Goal: Task Accomplishment & Management: Use online tool/utility

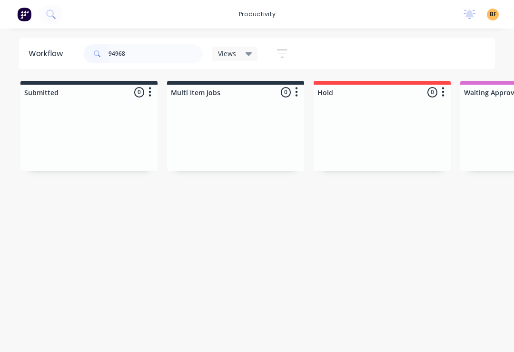
scroll to position [14, 28]
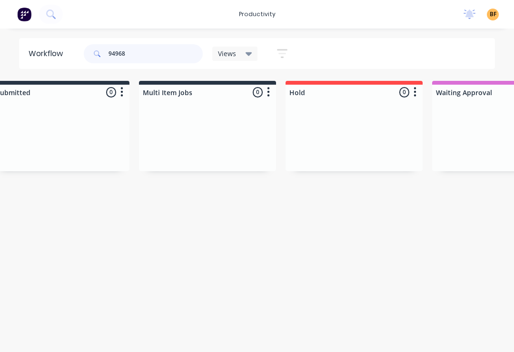
click at [166, 62] on input "94968" at bounding box center [155, 53] width 94 height 19
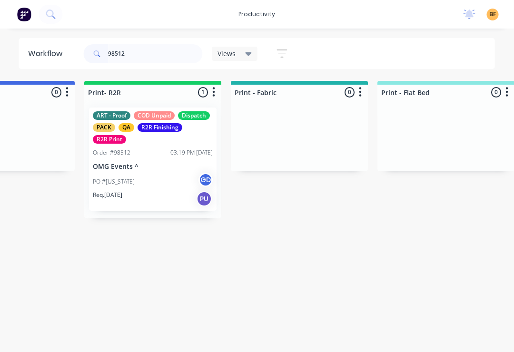
click at [164, 182] on div "PO #[US_STATE] GD" at bounding box center [153, 182] width 120 height 18
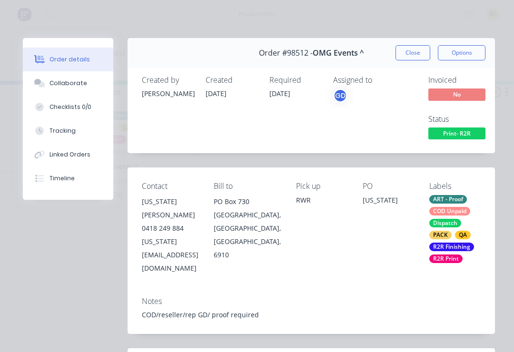
click at [68, 131] on div "Tracking" at bounding box center [62, 131] width 26 height 9
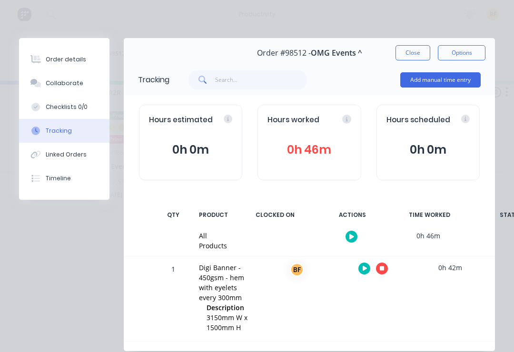
click at [385, 269] on button "button" at bounding box center [382, 269] width 12 height 12
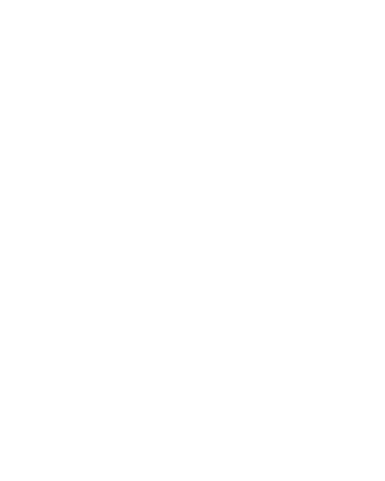
scroll to position [0, 0]
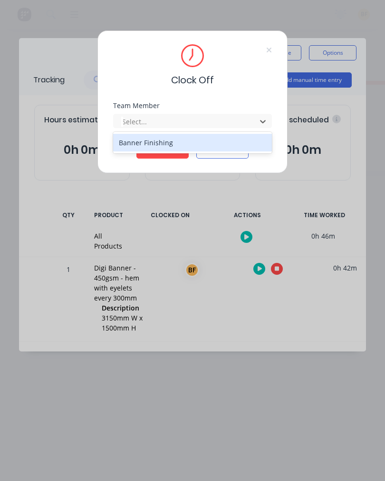
click at [168, 144] on div "Banner Finishing" at bounding box center [192, 143] width 159 height 18
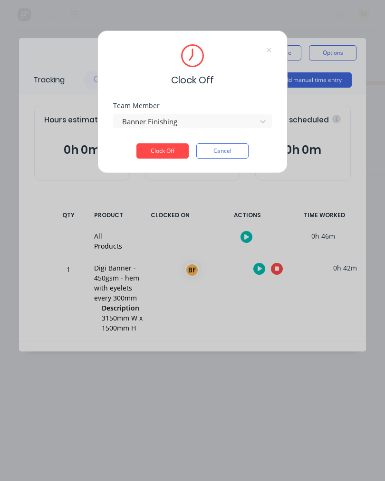
click at [168, 150] on button "Clock Off" at bounding box center [163, 150] width 52 height 15
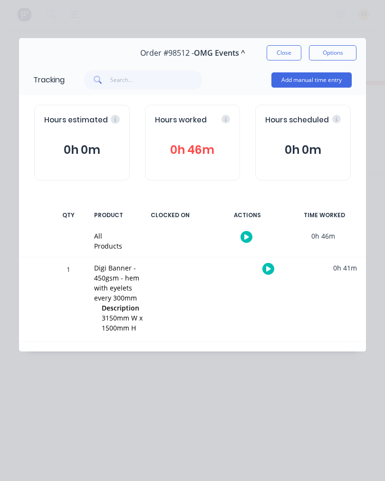
click at [290, 53] on button "Close" at bounding box center [284, 52] width 35 height 15
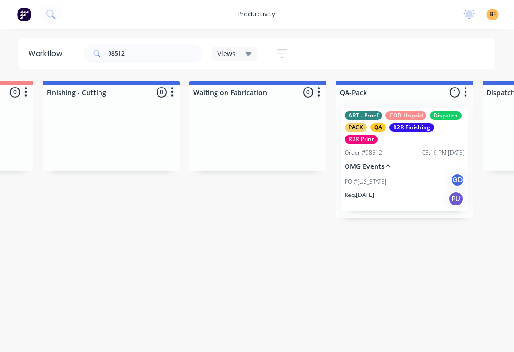
scroll to position [0, 2177]
click at [153, 56] on input "98512" at bounding box center [155, 53] width 94 height 19
type input "9"
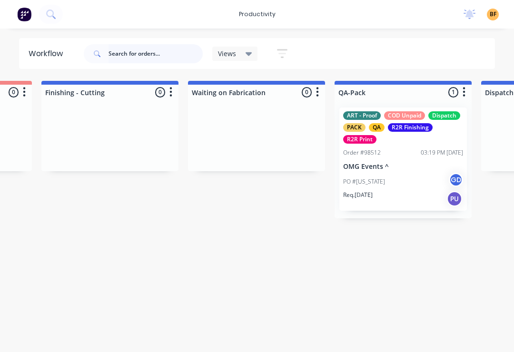
scroll to position [0, 0]
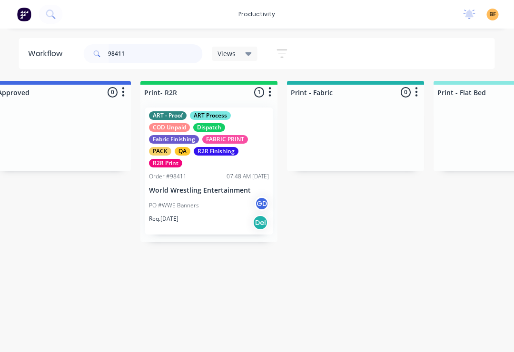
type input "98411"
click at [220, 213] on div "PO #WWE Banners GD" at bounding box center [209, 206] width 120 height 18
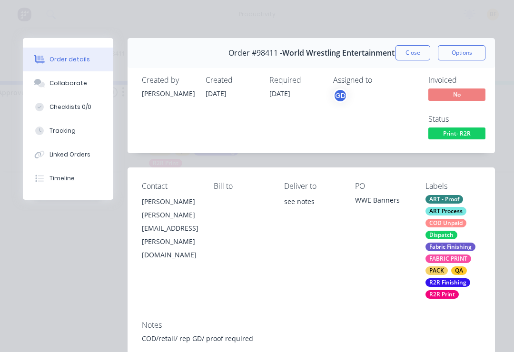
click at [69, 135] on div "Tracking" at bounding box center [62, 131] width 26 height 9
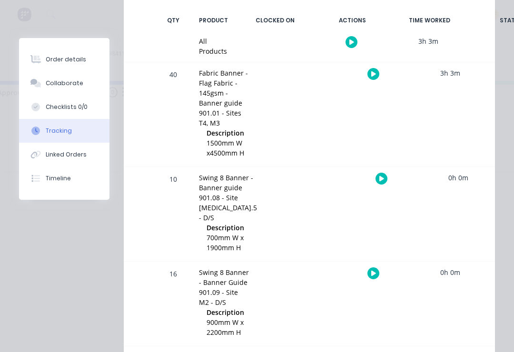
scroll to position [197, 0]
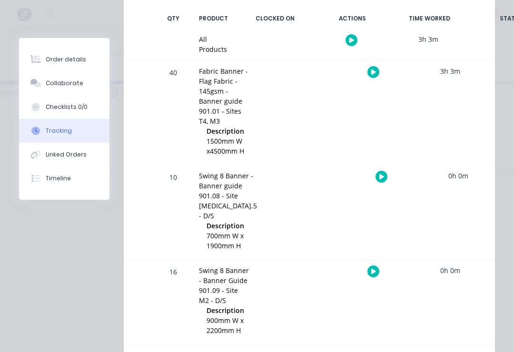
click at [379, 177] on icon "button" at bounding box center [381, 177] width 5 height 6
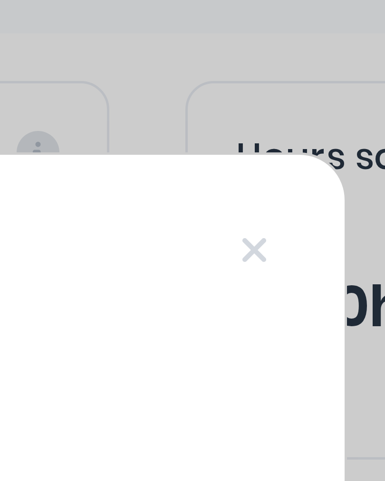
scroll to position [74, 0]
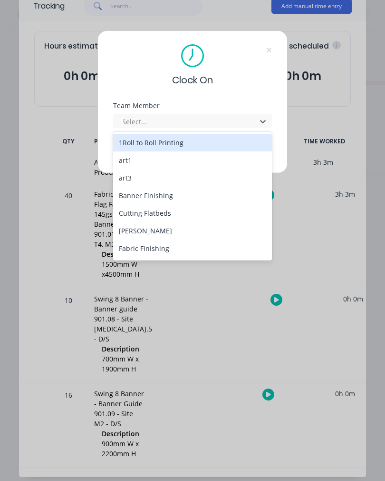
click at [172, 200] on div "Banner Finishing" at bounding box center [192, 196] width 159 height 18
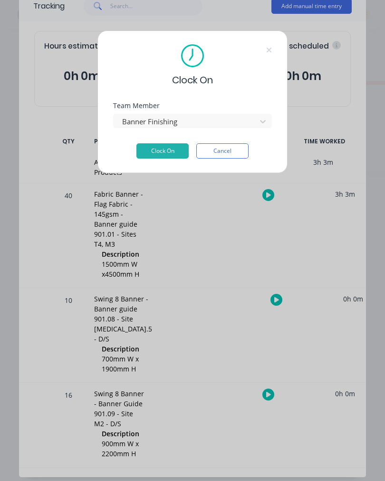
click at [177, 152] on button "Clock On" at bounding box center [163, 150] width 52 height 15
